Goal: Task Accomplishment & Management: Complete application form

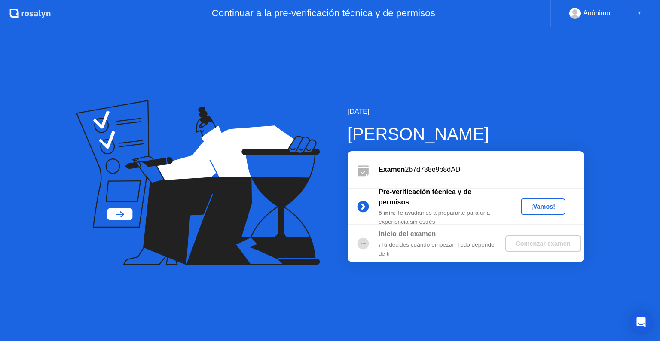
click at [532, 209] on div "¡Vamos!" at bounding box center [543, 206] width 38 height 7
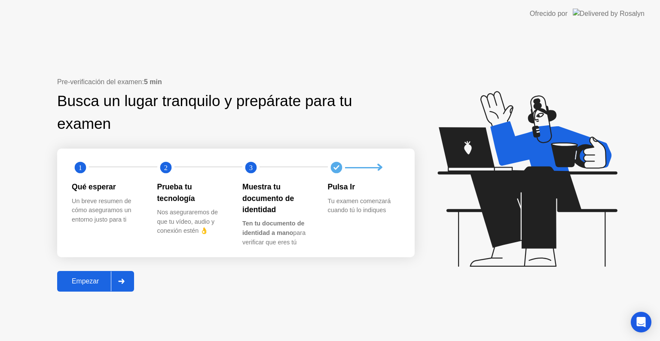
click at [98, 280] on div "Empezar" at bounding box center [85, 281] width 51 height 8
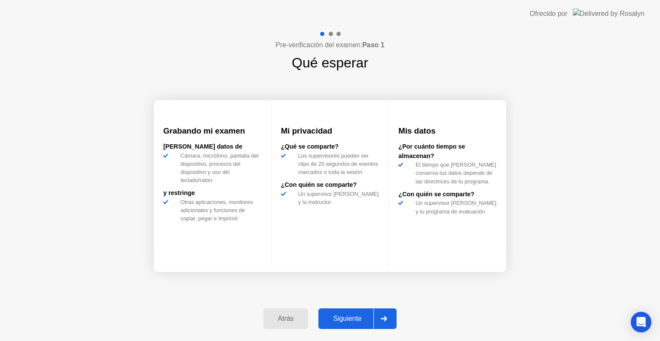
click at [345, 316] on div "Siguiente" at bounding box center [347, 319] width 52 height 8
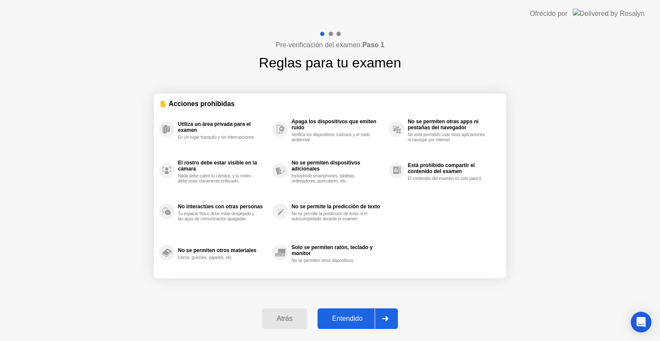
click at [359, 320] on div "Entendido" at bounding box center [347, 319] width 55 height 8
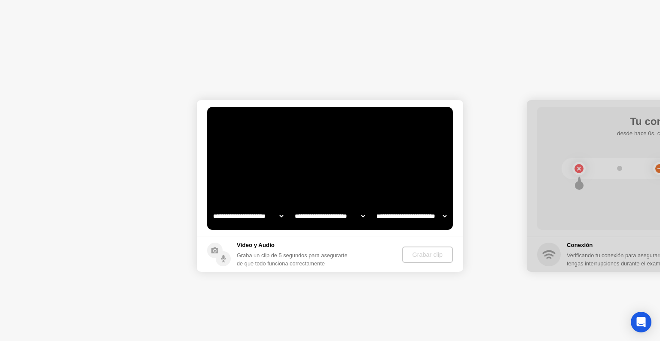
select select "**********"
select select "*******"
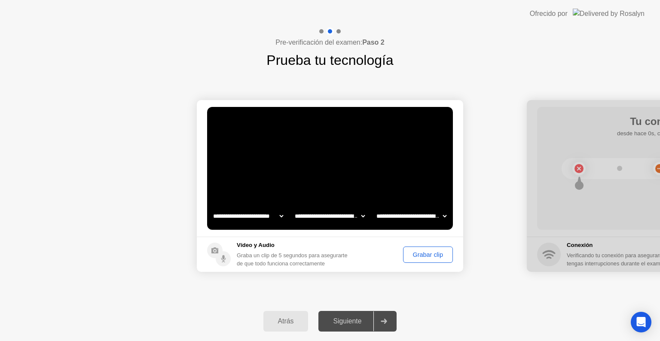
click at [420, 256] on div "Grabar clip" at bounding box center [428, 254] width 44 height 7
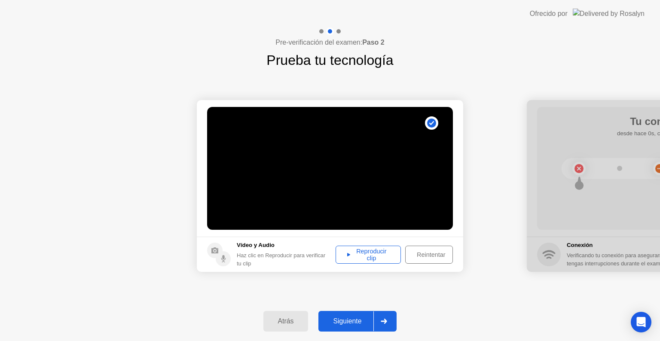
click at [383, 255] on div "Reproducir clip" at bounding box center [367, 255] width 59 height 14
click at [339, 321] on div "Siguiente" at bounding box center [347, 321] width 52 height 8
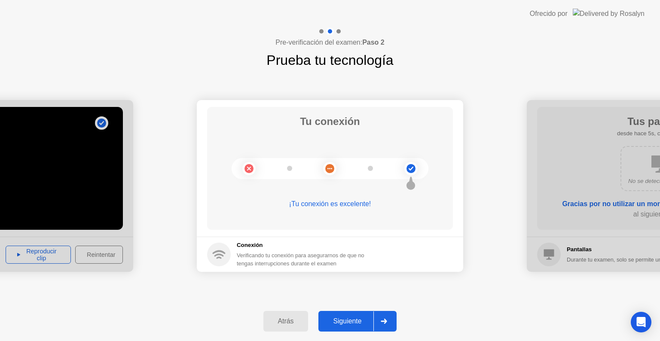
click at [330, 314] on button "Siguiente" at bounding box center [357, 321] width 78 height 21
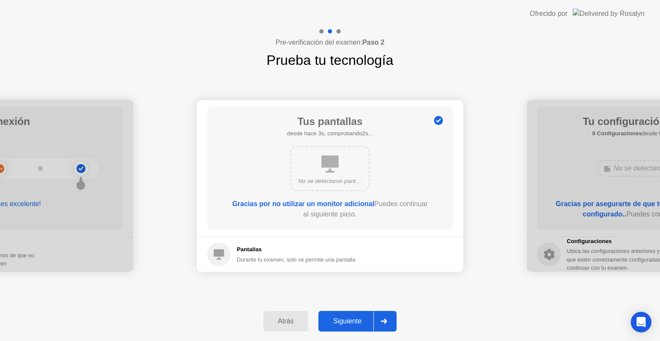
click at [348, 321] on div "Siguiente" at bounding box center [347, 321] width 52 height 8
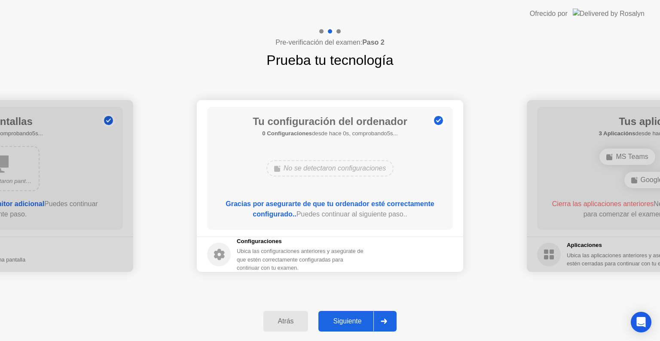
click at [352, 319] on div "Siguiente" at bounding box center [347, 321] width 52 height 8
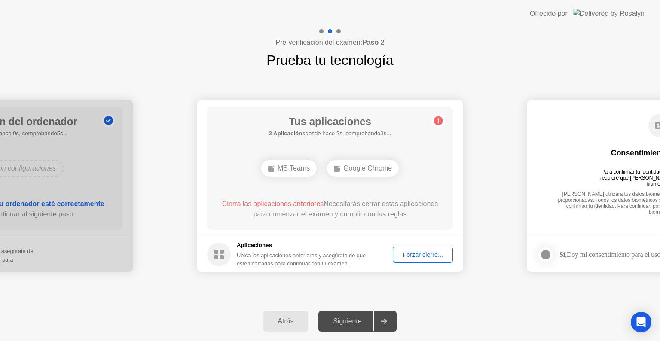
click at [352, 323] on div "Siguiente" at bounding box center [347, 321] width 52 height 8
click at [353, 317] on div "Siguiente" at bounding box center [347, 321] width 52 height 8
click at [426, 249] on button "Forzar cierre..." at bounding box center [422, 254] width 60 height 16
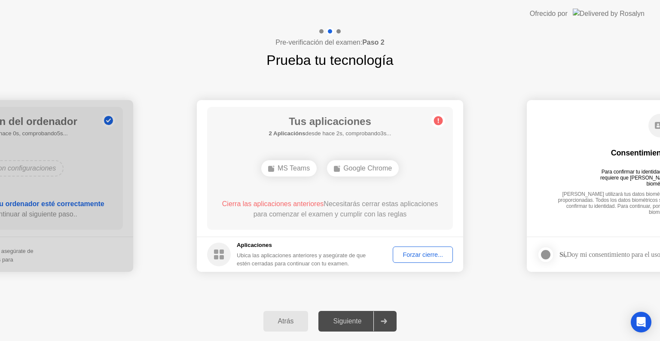
click at [370, 317] on div "Siguiente" at bounding box center [347, 321] width 52 height 8
click at [436, 252] on div "Forzar cierre..." at bounding box center [422, 254] width 54 height 7
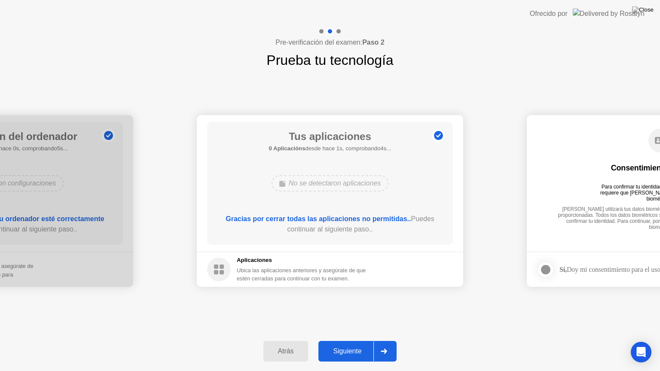
click at [359, 340] on div "Siguiente" at bounding box center [347, 351] width 52 height 8
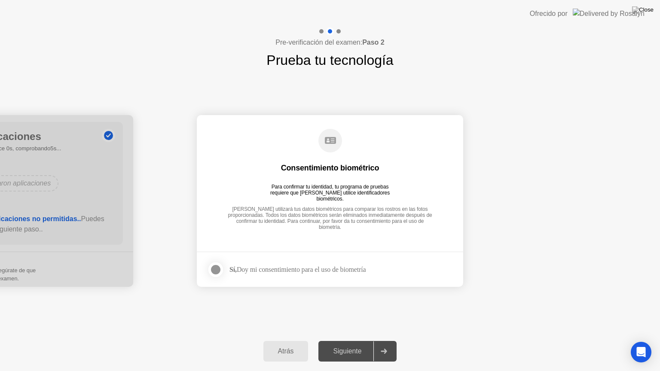
click at [338, 340] on div "Siguiente" at bounding box center [347, 351] width 52 height 8
click at [211, 270] on div at bounding box center [215, 269] width 10 height 10
click at [350, 340] on button "Siguiente" at bounding box center [357, 351] width 78 height 21
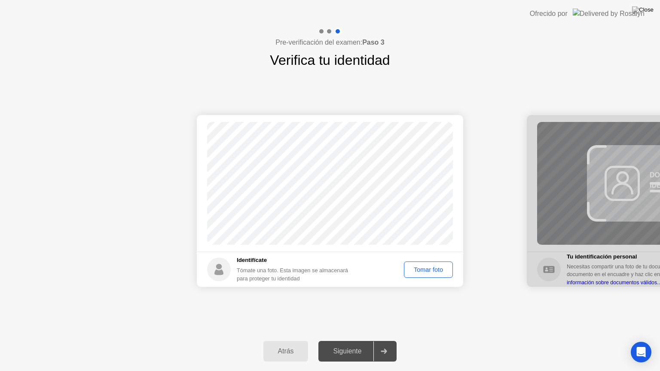
click at [424, 271] on div "Tomar foto" at bounding box center [428, 269] width 43 height 7
click at [427, 272] on div "Repetir" at bounding box center [432, 269] width 33 height 7
click at [439, 269] on div "Tomar foto" at bounding box center [428, 269] width 43 height 7
click at [443, 272] on div "Repetir" at bounding box center [432, 269] width 33 height 7
click at [445, 267] on div "Tomar foto" at bounding box center [428, 269] width 43 height 7
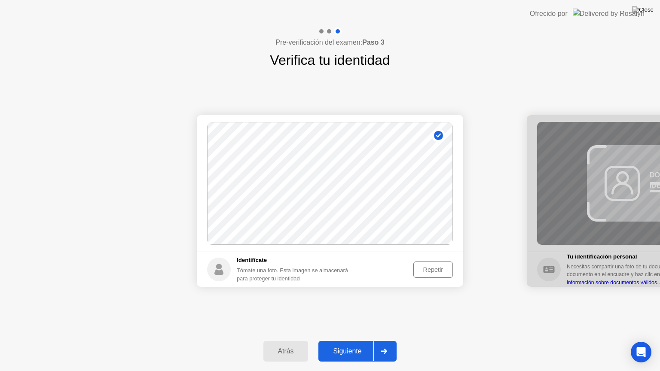
click at [445, 267] on div "Repetir" at bounding box center [432, 269] width 33 height 7
click at [445, 267] on div "Tomar foto" at bounding box center [428, 269] width 43 height 7
click at [367, 340] on div "Siguiente" at bounding box center [347, 351] width 52 height 8
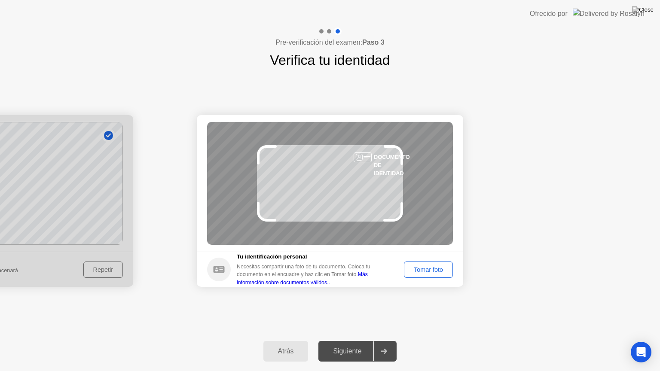
click at [435, 270] on div "Tomar foto" at bounding box center [428, 269] width 43 height 7
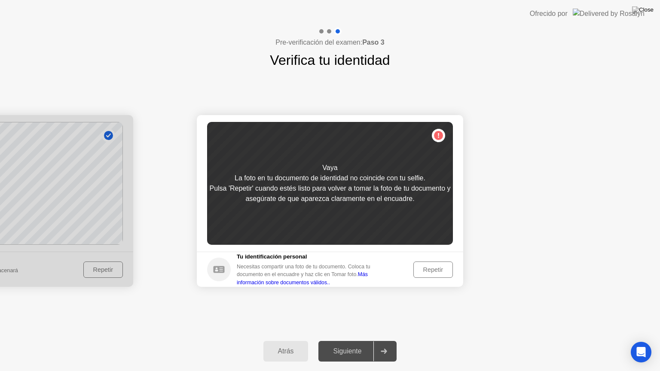
click at [440, 270] on div "Repetir" at bounding box center [432, 269] width 33 height 7
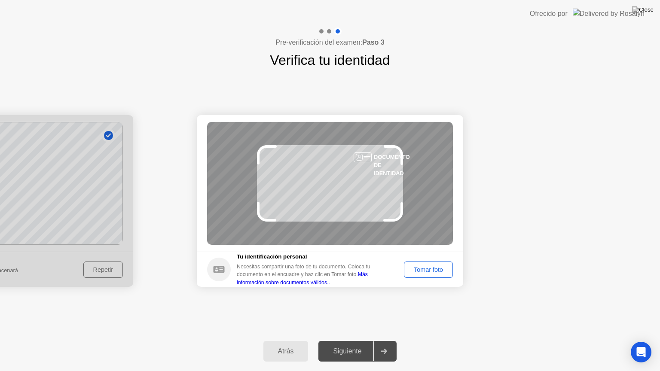
click at [440, 270] on div "Tomar foto" at bounding box center [428, 269] width 43 height 7
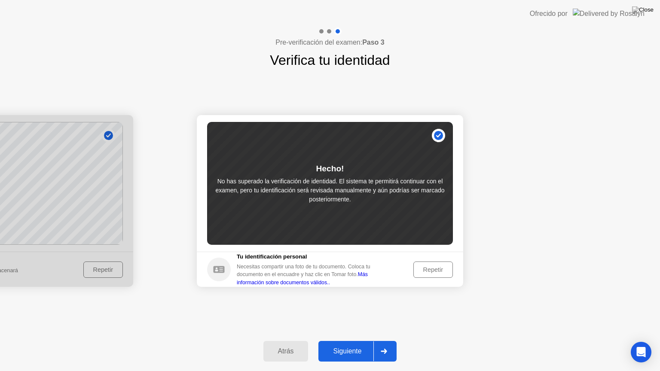
click at [350, 340] on div "Siguiente" at bounding box center [347, 351] width 52 height 8
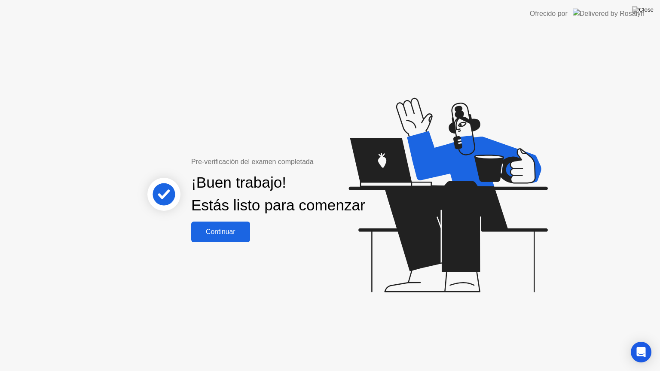
click at [208, 236] on div "Continuar" at bounding box center [221, 232] width 54 height 8
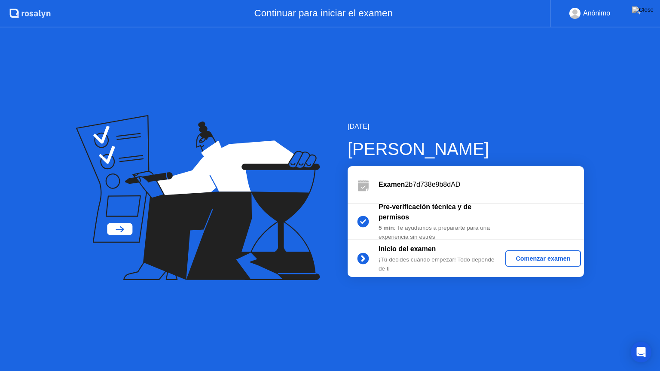
click at [545, 257] on div "Comenzar examen" at bounding box center [542, 258] width 68 height 7
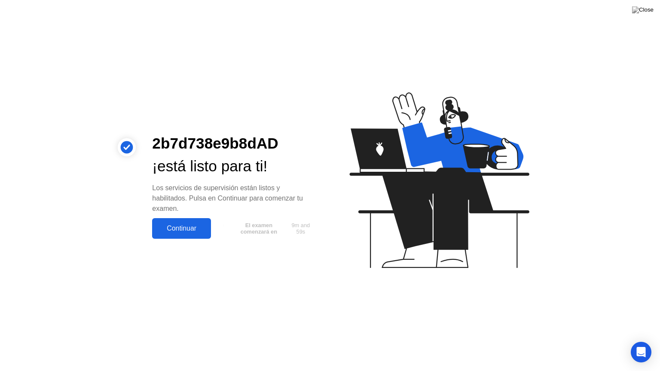
click at [185, 228] on div "Continuar" at bounding box center [182, 229] width 54 height 8
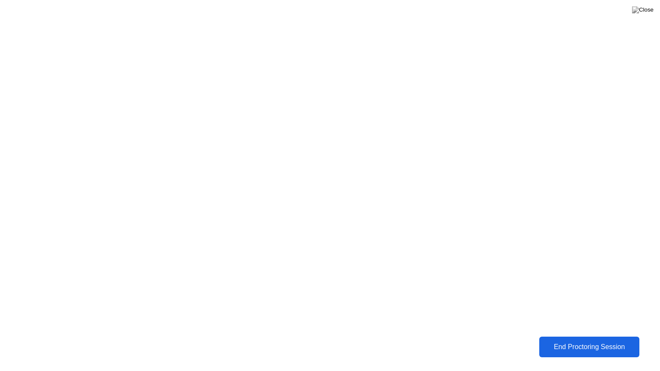
click at [592, 340] on button "End Proctoring Session" at bounding box center [589, 347] width 100 height 21
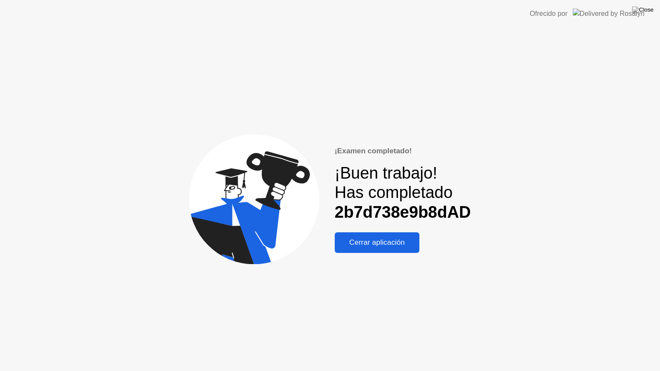
click at [393, 240] on div "Cerrar aplicación" at bounding box center [376, 242] width 79 height 9
